Goal: Obtain resource: Obtain resource

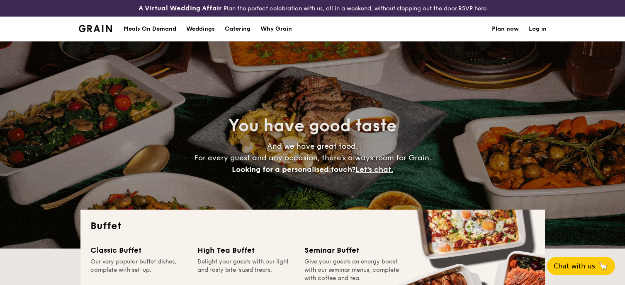
select select
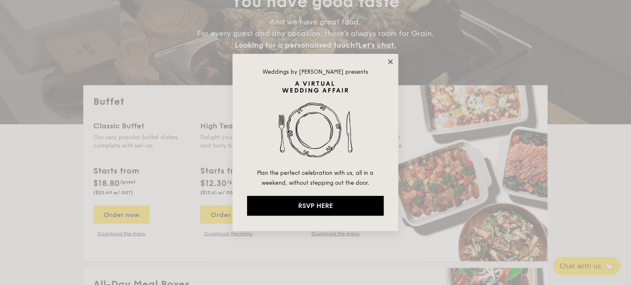
click at [392, 62] on icon at bounding box center [390, 61] width 7 height 7
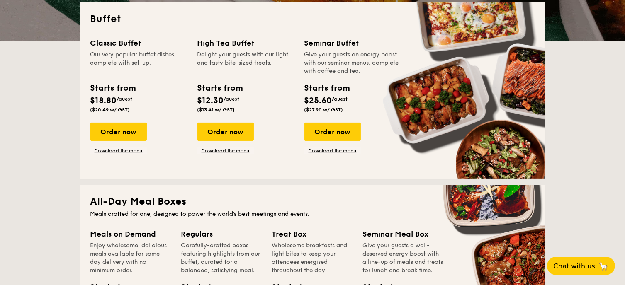
scroll to position [166, 0]
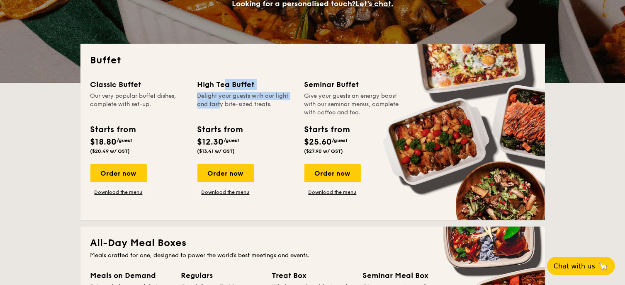
drag, startPoint x: 200, startPoint y: 83, endPoint x: 201, endPoint y: 104, distance: 20.4
click at [201, 104] on div "High Tea Buffet Delight your guests with our light and tasty bite-sized treats." at bounding box center [245, 98] width 97 height 38
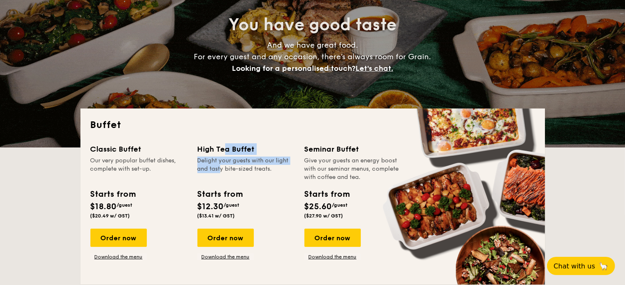
scroll to position [83, 0]
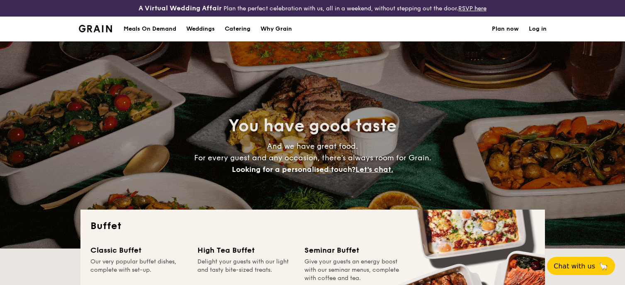
select select
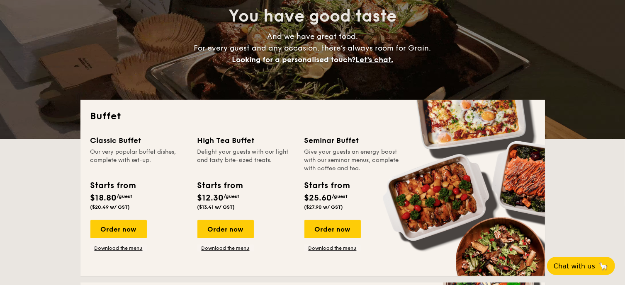
scroll to position [124, 0]
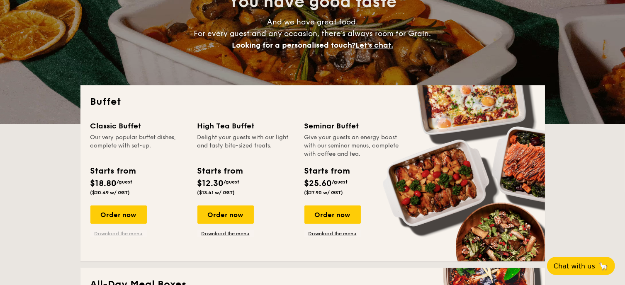
click at [140, 233] on link "Download the menu" at bounding box center [118, 233] width 56 height 7
